Goal: Download file/media

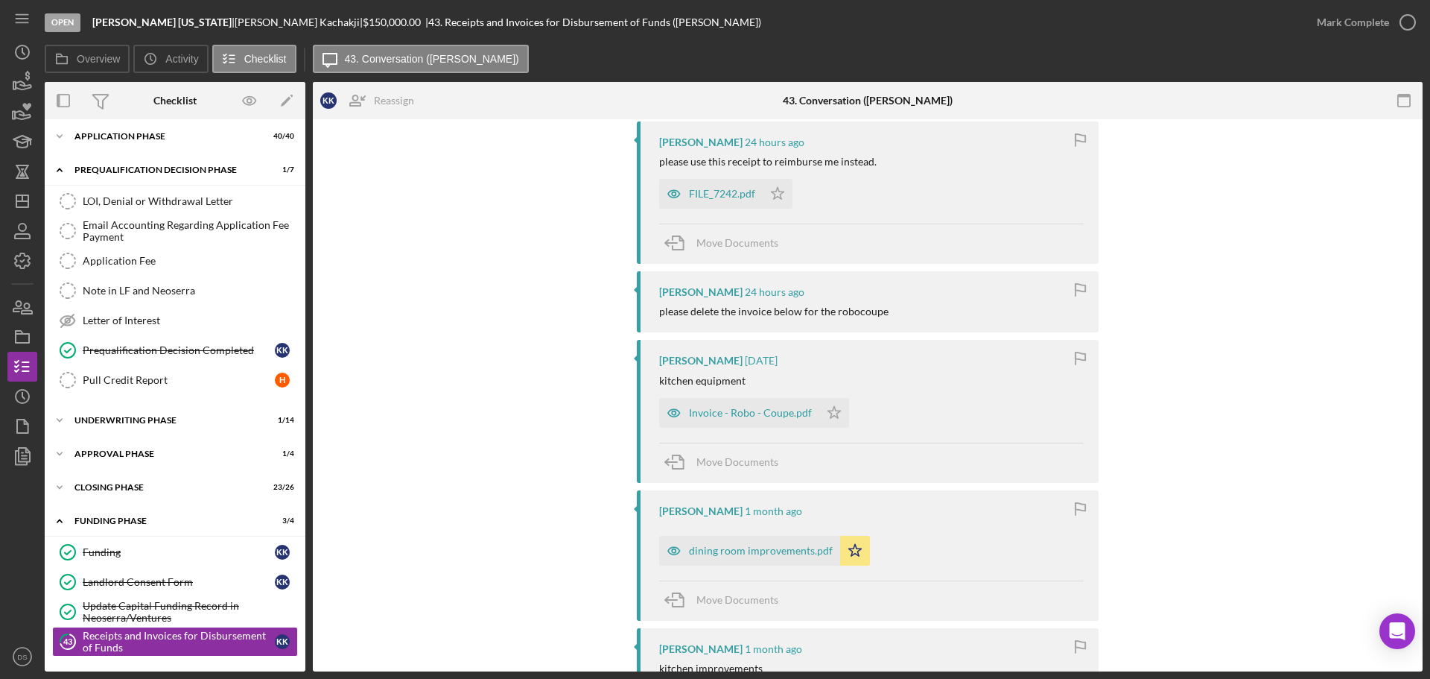
scroll to position [298, 0]
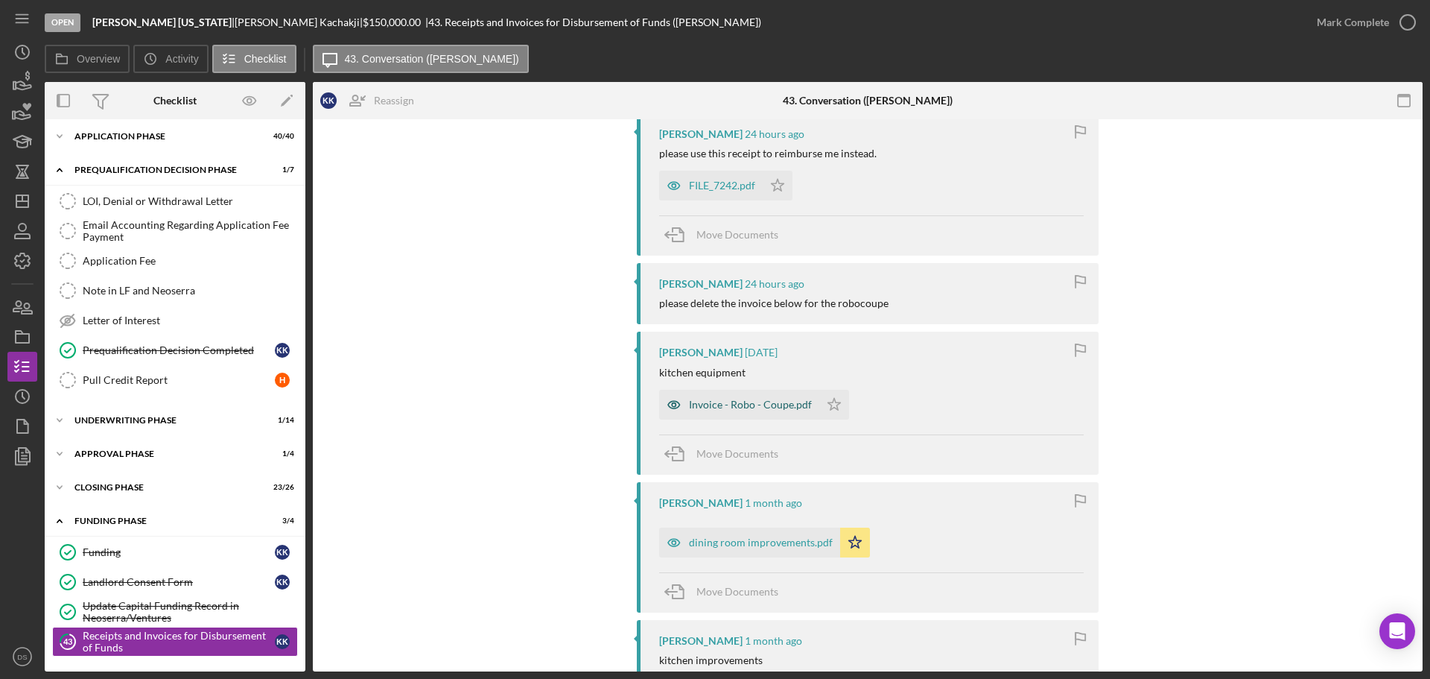
click at [738, 404] on div "Invoice - Robo - Coupe.pdf" at bounding box center [750, 405] width 123 height 12
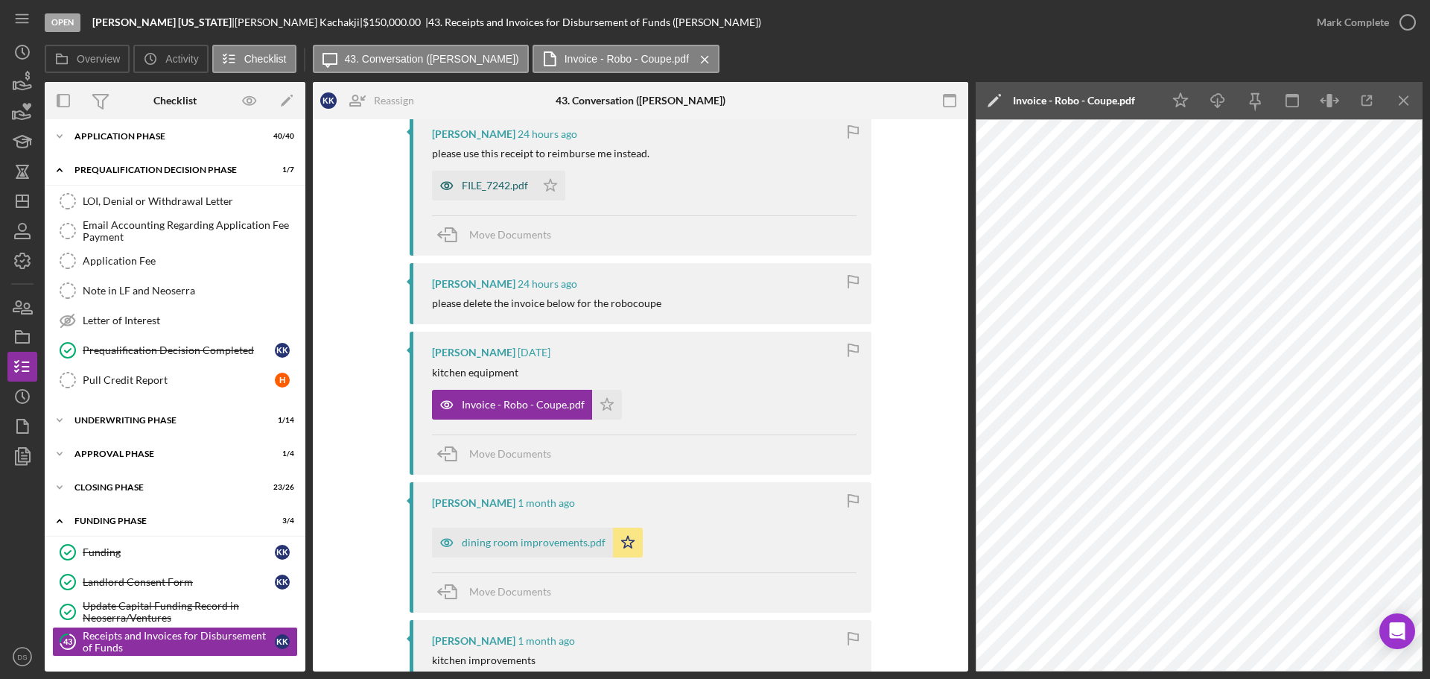
click at [497, 191] on div "FILE_7242.pdf" at bounding box center [495, 186] width 66 height 12
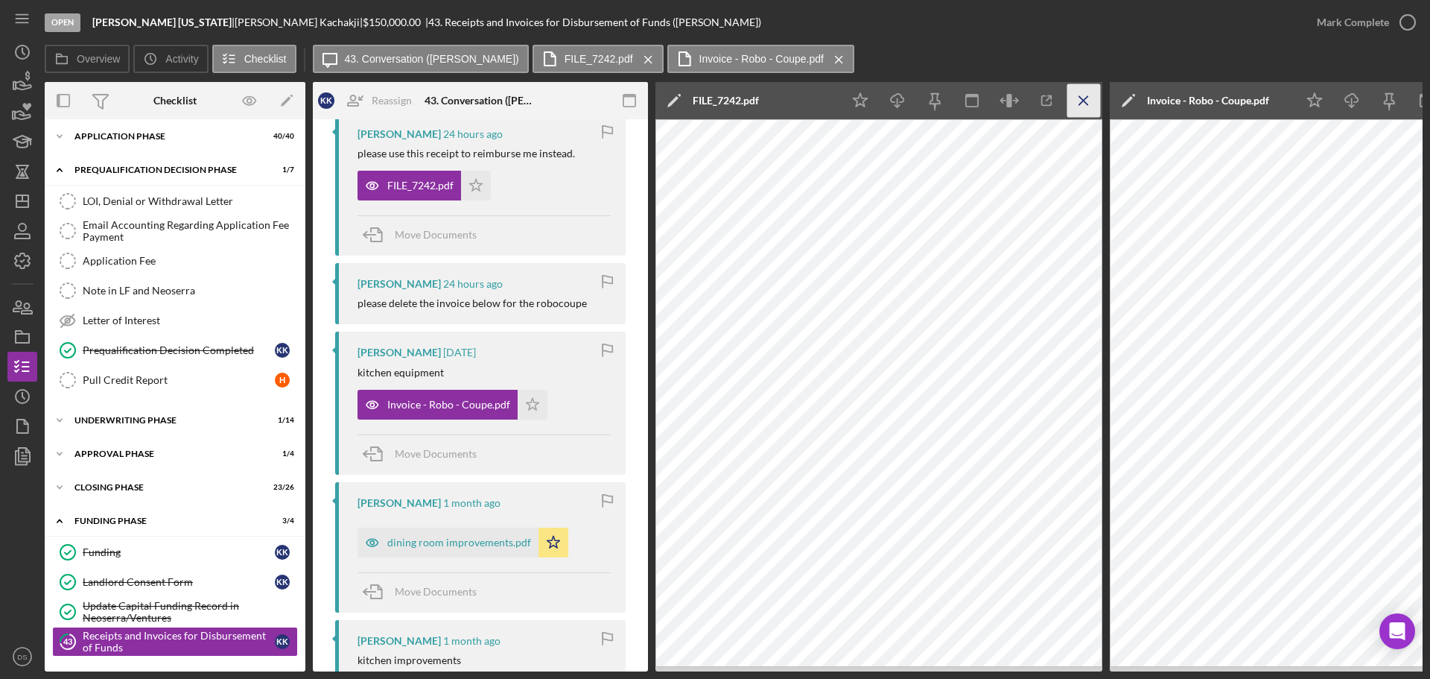
click at [1079, 108] on icon "Icon/Menu Close" at bounding box center [1085, 101] width 34 height 34
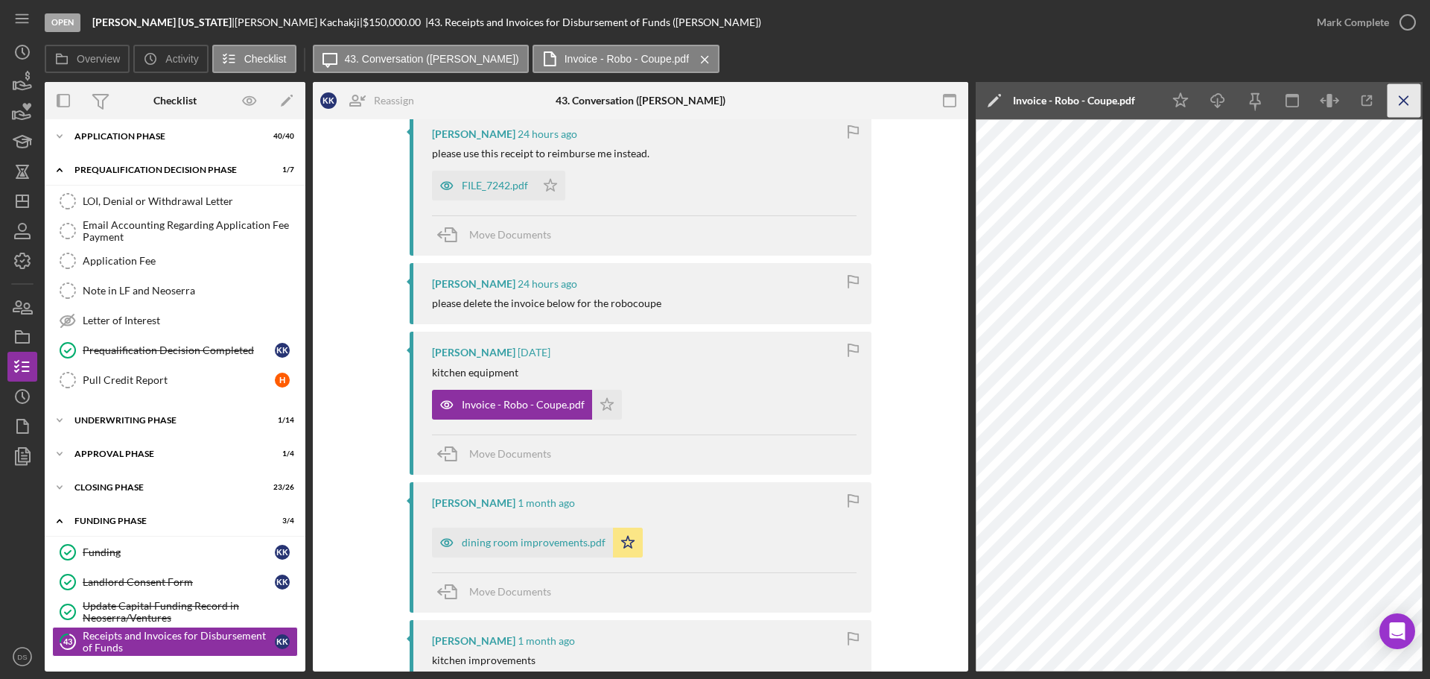
click at [1402, 89] on icon "Icon/Menu Close" at bounding box center [1405, 101] width 34 height 34
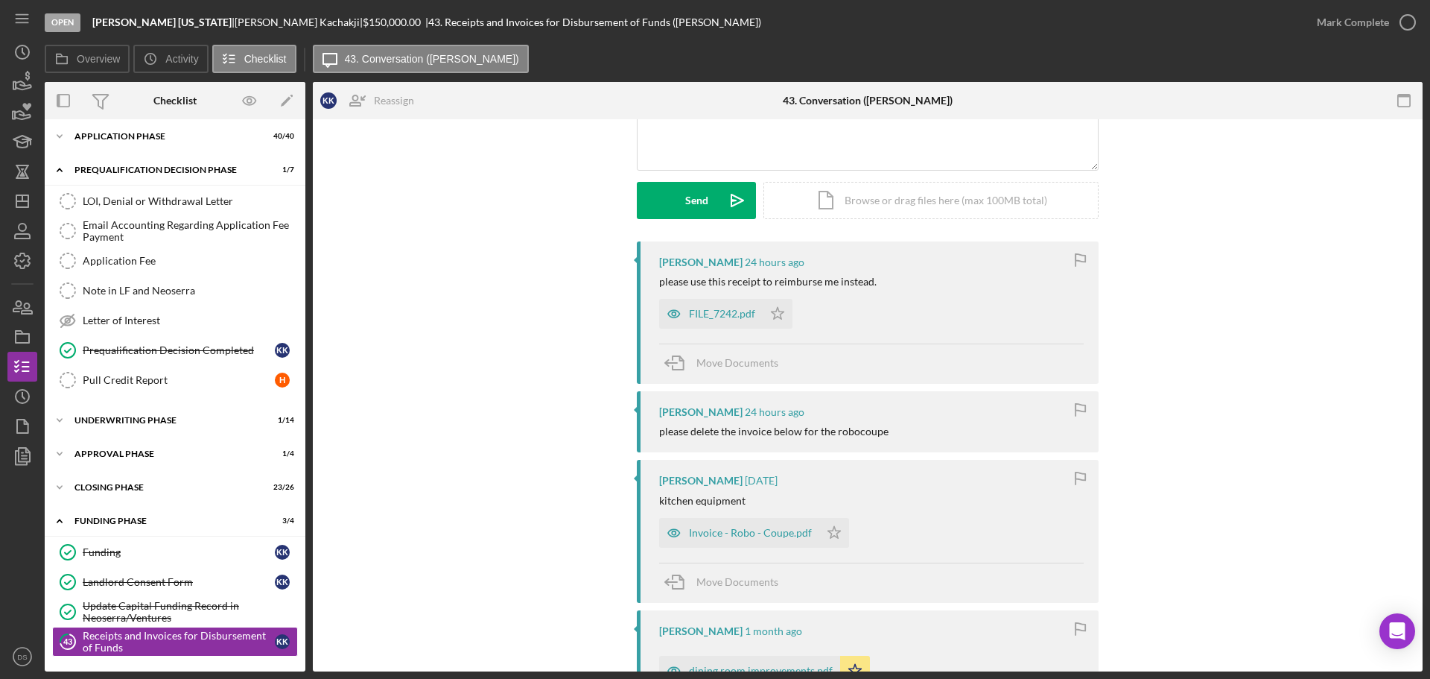
scroll to position [0, 0]
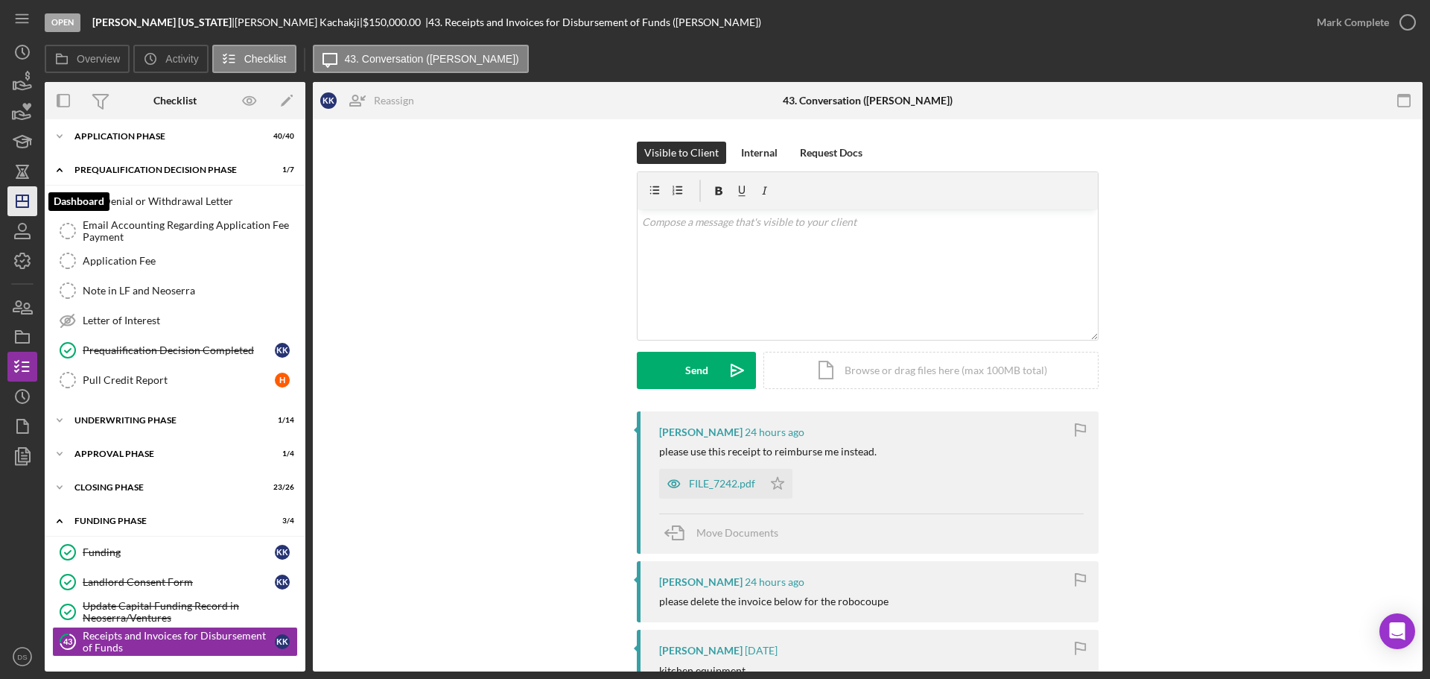
click at [34, 206] on icon "Icon/Dashboard" at bounding box center [22, 201] width 37 height 37
